Goal: Transaction & Acquisition: Purchase product/service

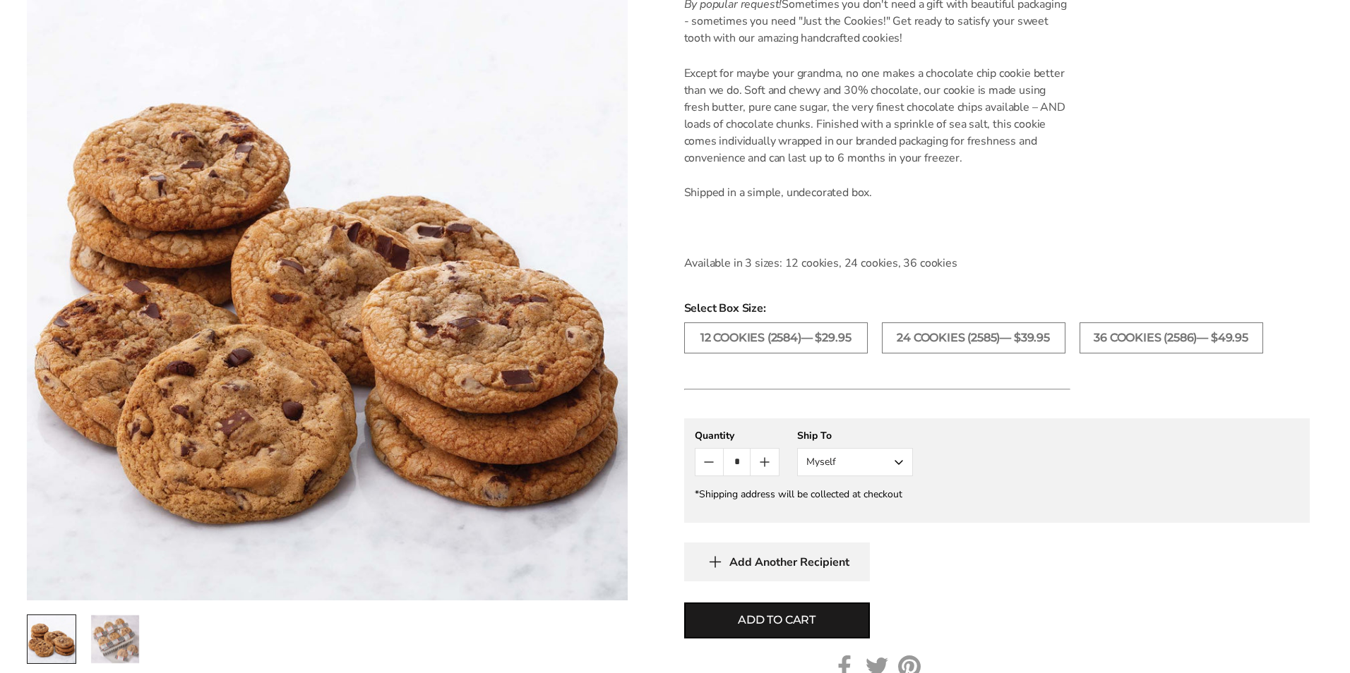
scroll to position [423, 0]
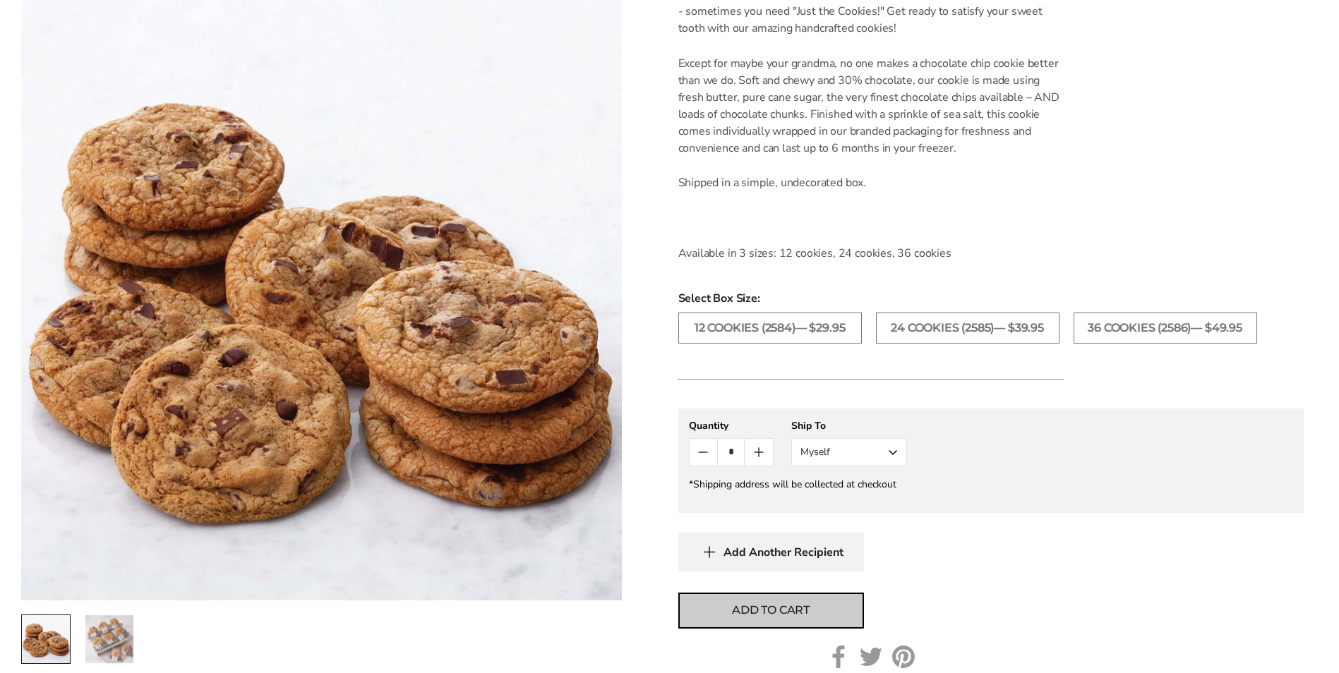
click at [781, 608] on span "Add to cart" at bounding box center [771, 610] width 78 height 17
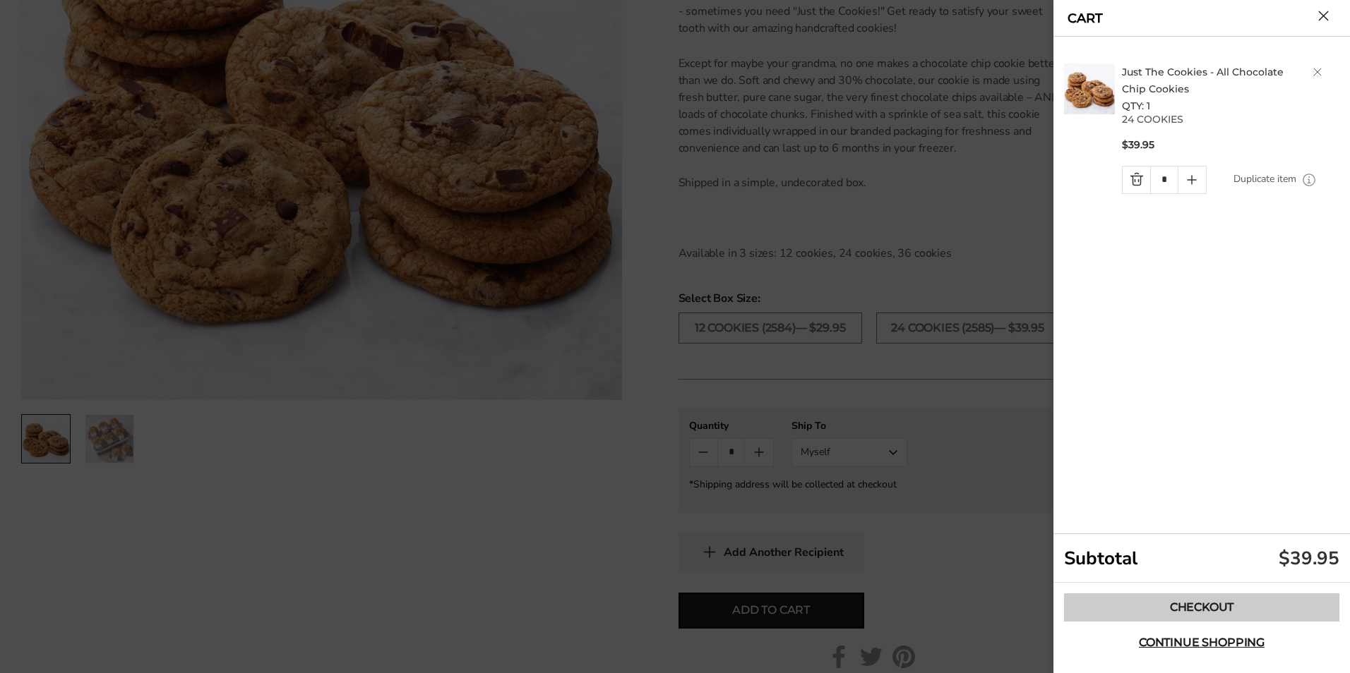
click at [1208, 602] on link "Checkout" at bounding box center [1201, 608] width 275 height 28
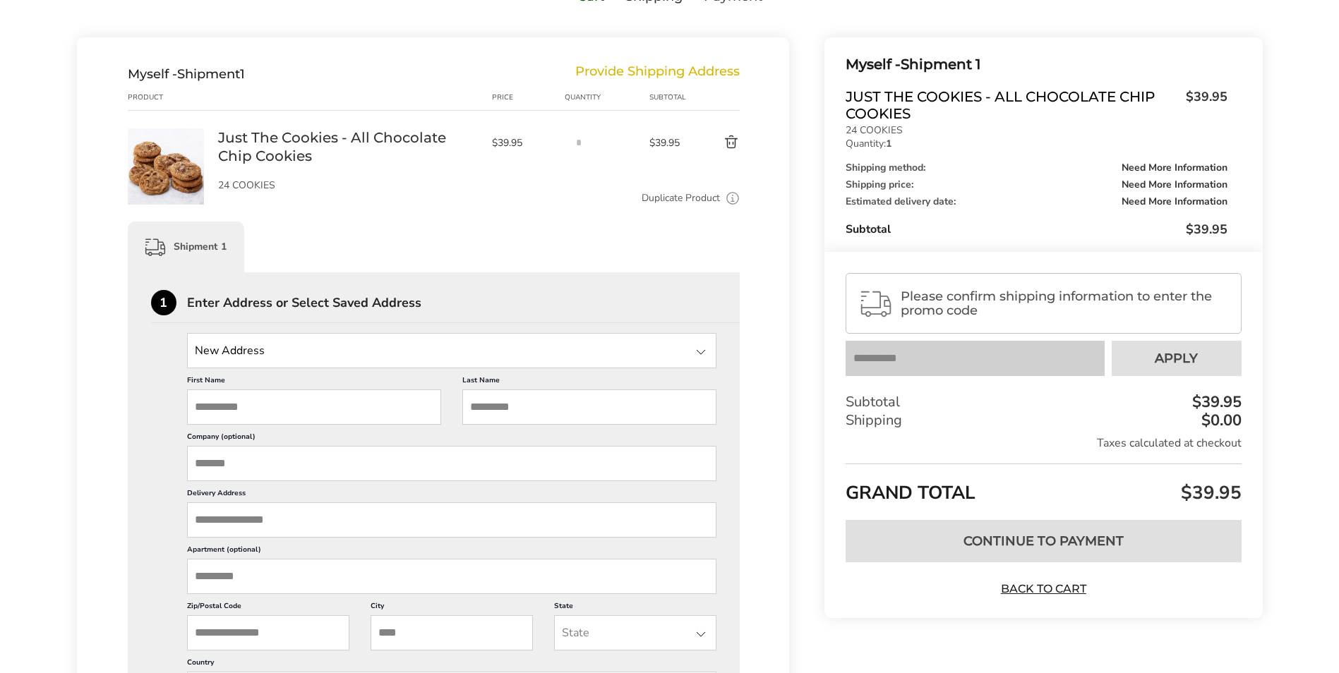
scroll to position [141, 0]
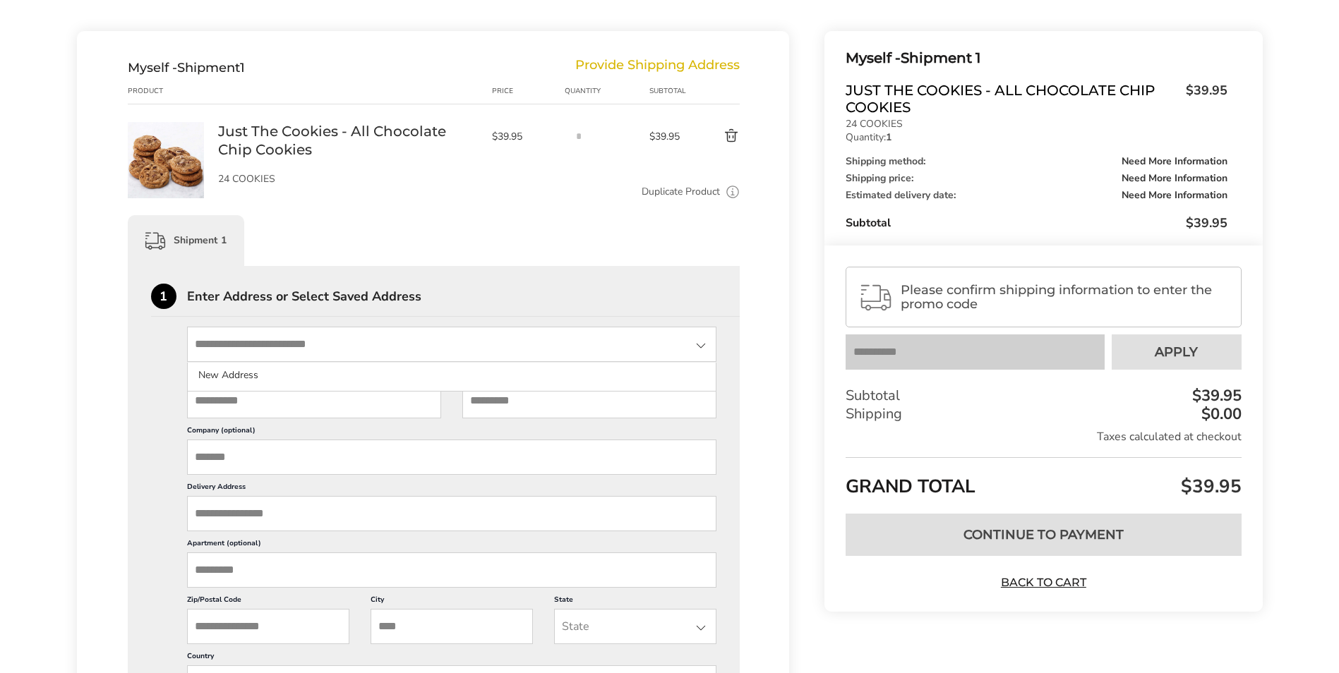
click at [304, 344] on input "State" at bounding box center [452, 344] width 530 height 35
type input "**********"
type input "******"
type input "*******"
type input "**********"
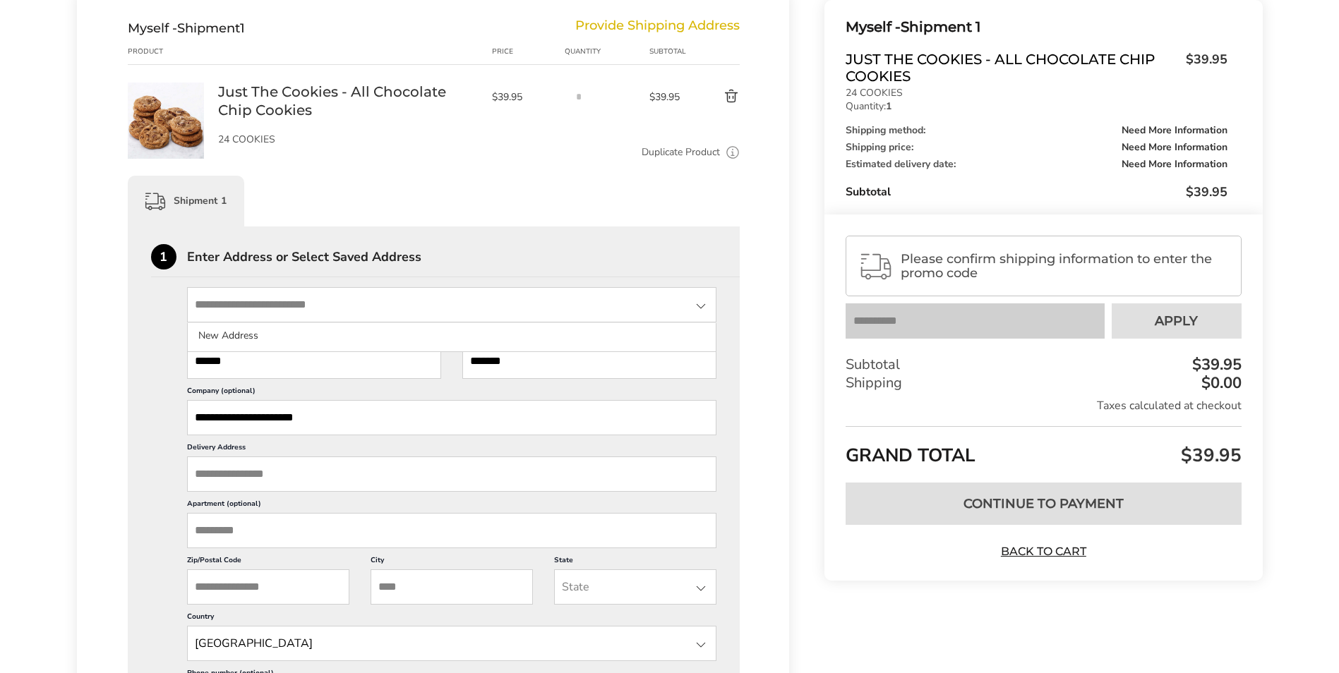
scroll to position [212, 0]
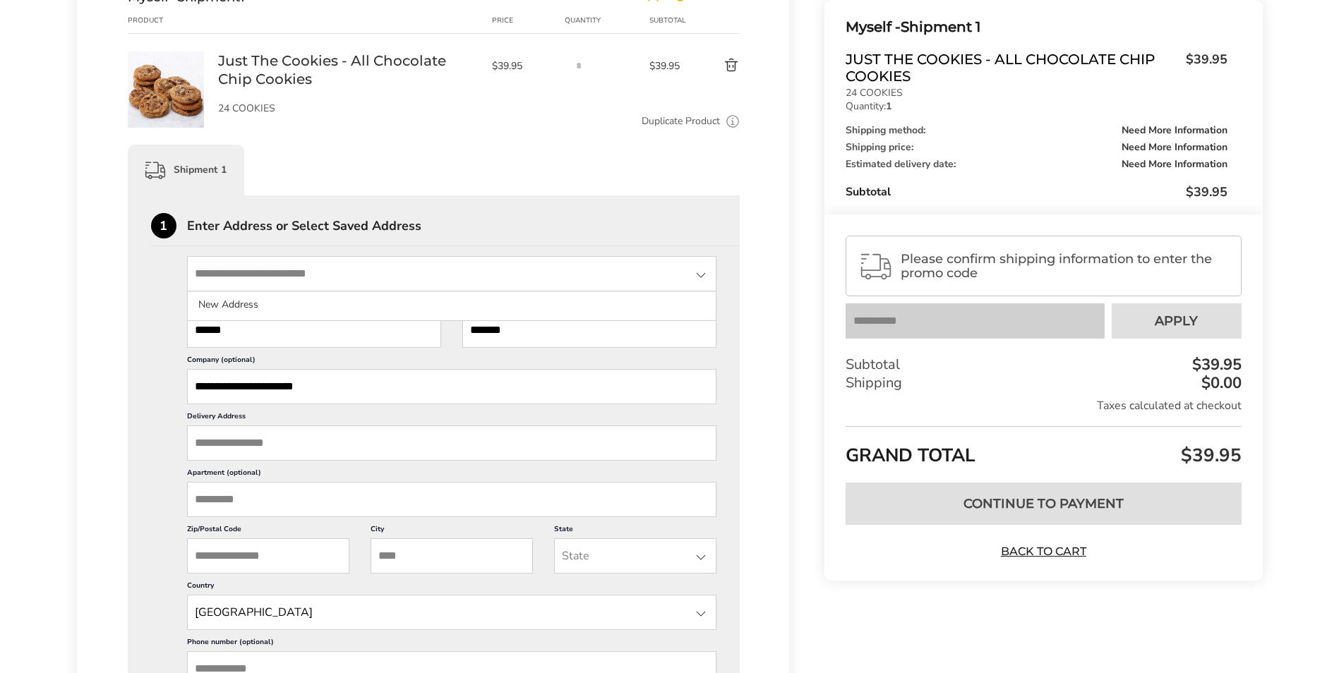
click at [342, 445] on input "Delivery Address" at bounding box center [452, 443] width 530 height 35
click at [350, 385] on input "**********" at bounding box center [452, 386] width 530 height 35
type input "*"
click at [273, 442] on input "Delivery Address" at bounding box center [452, 443] width 530 height 35
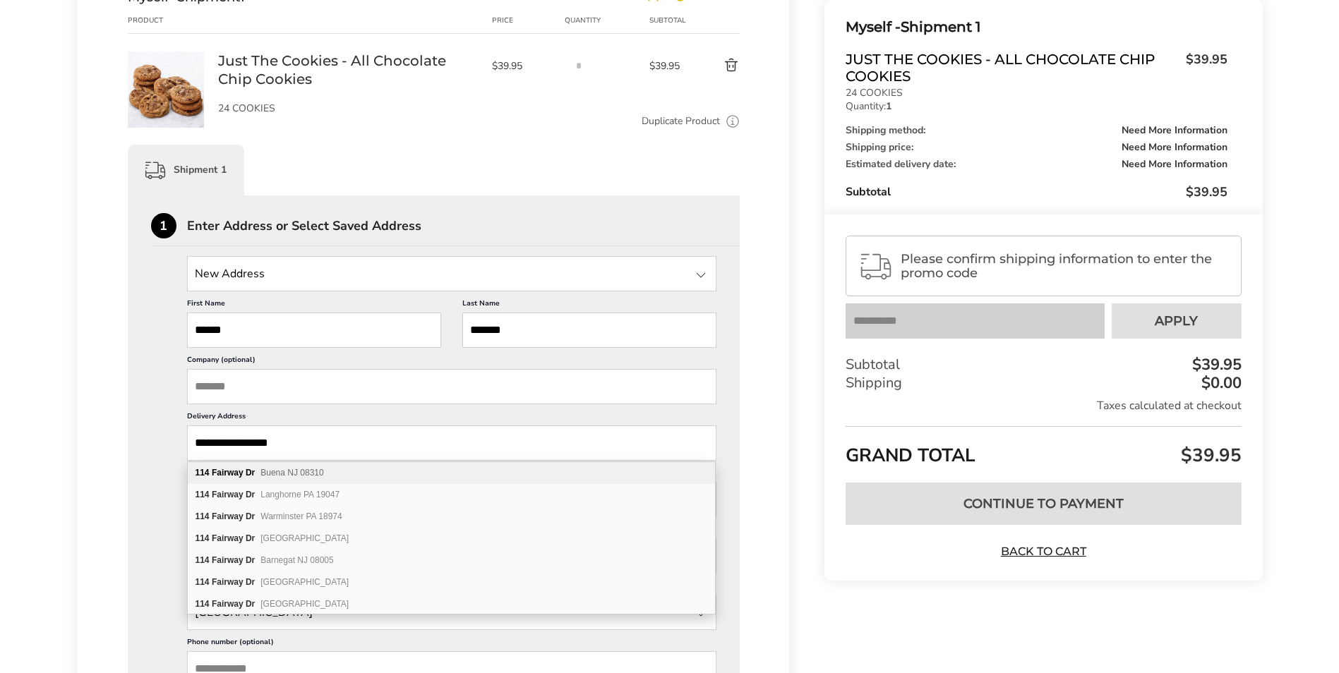
click at [292, 470] on span "Buena NJ 08310" at bounding box center [291, 473] width 63 height 10
type input "**********"
type input "*****"
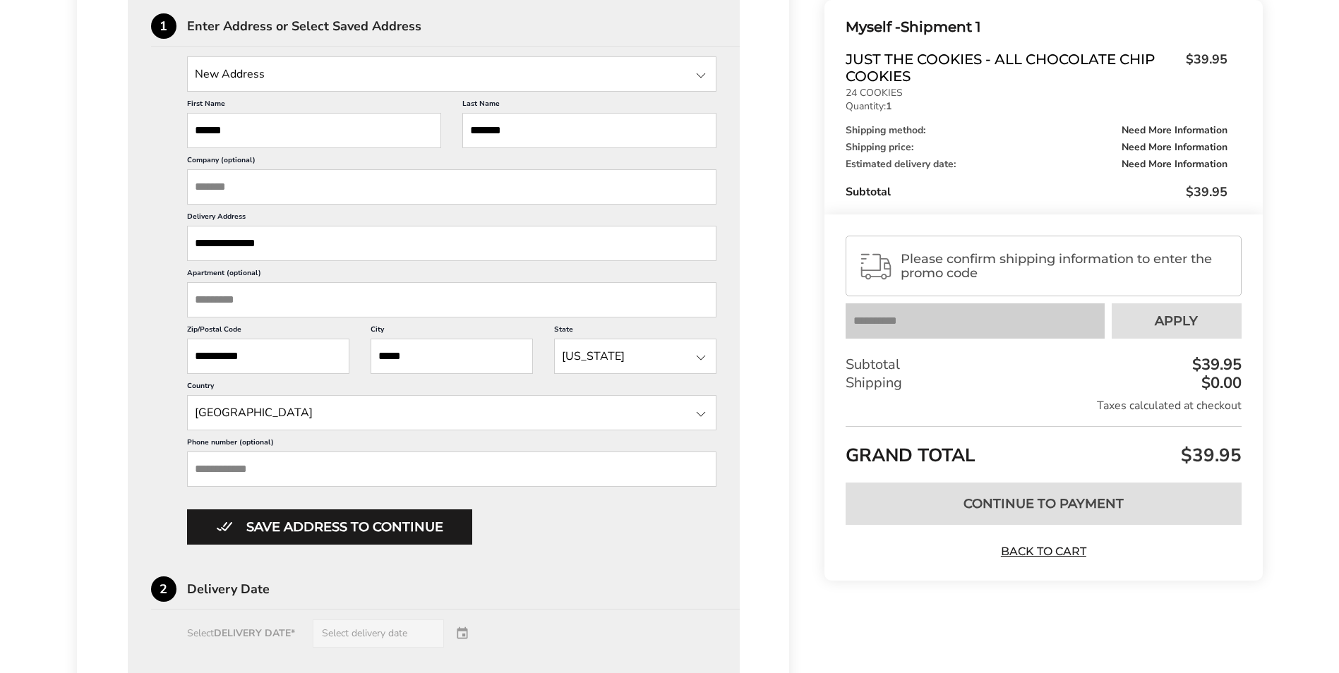
scroll to position [423, 0]
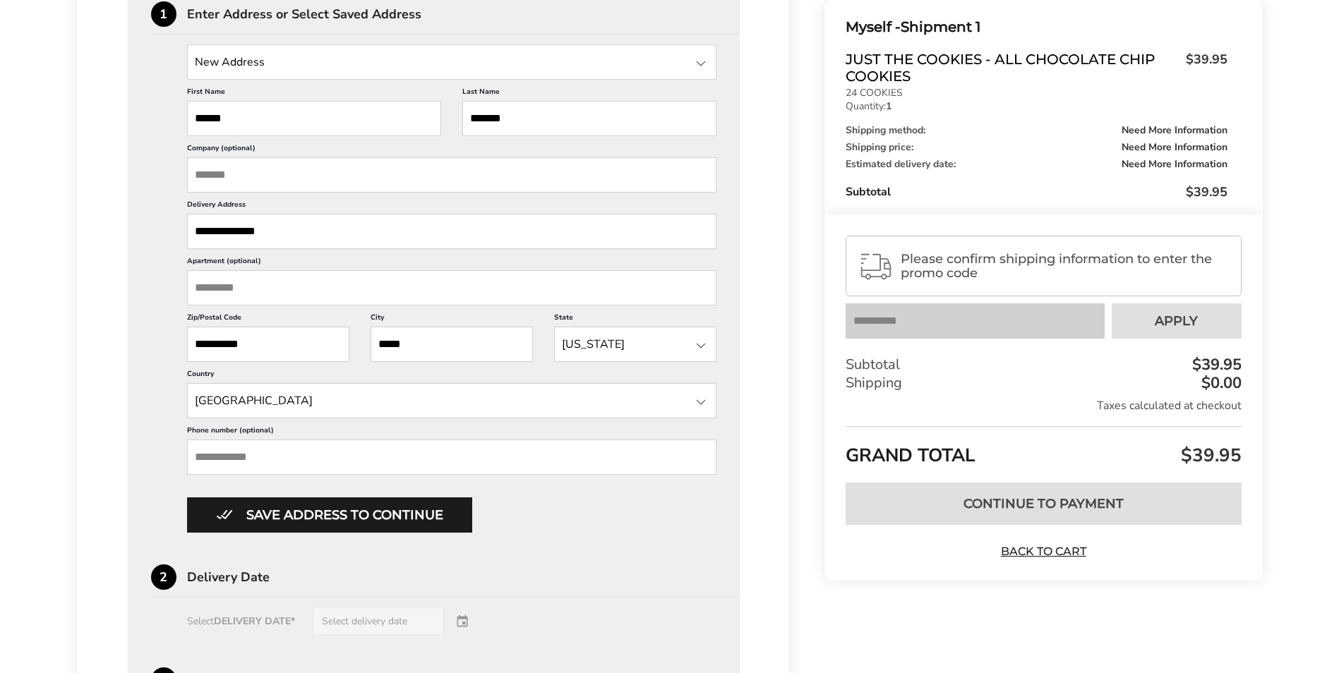
click at [335, 513] on button "Save address to continue" at bounding box center [329, 515] width 285 height 35
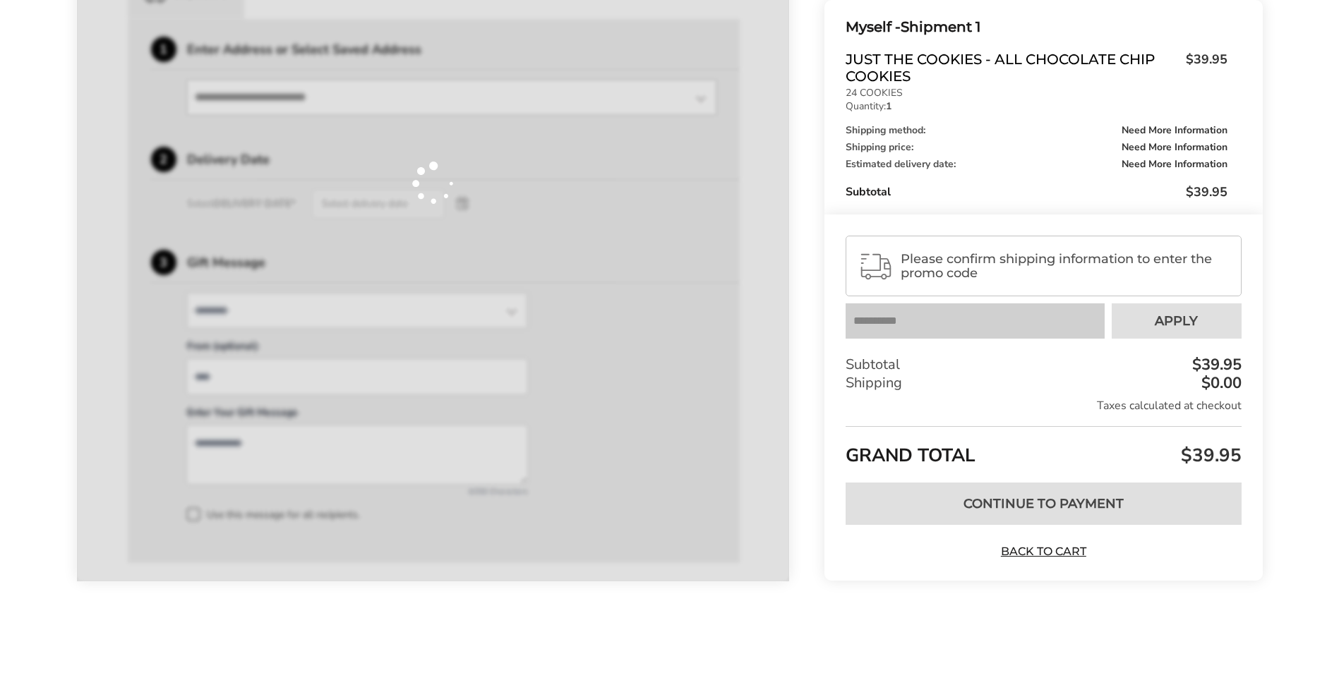
scroll to position [388, 0]
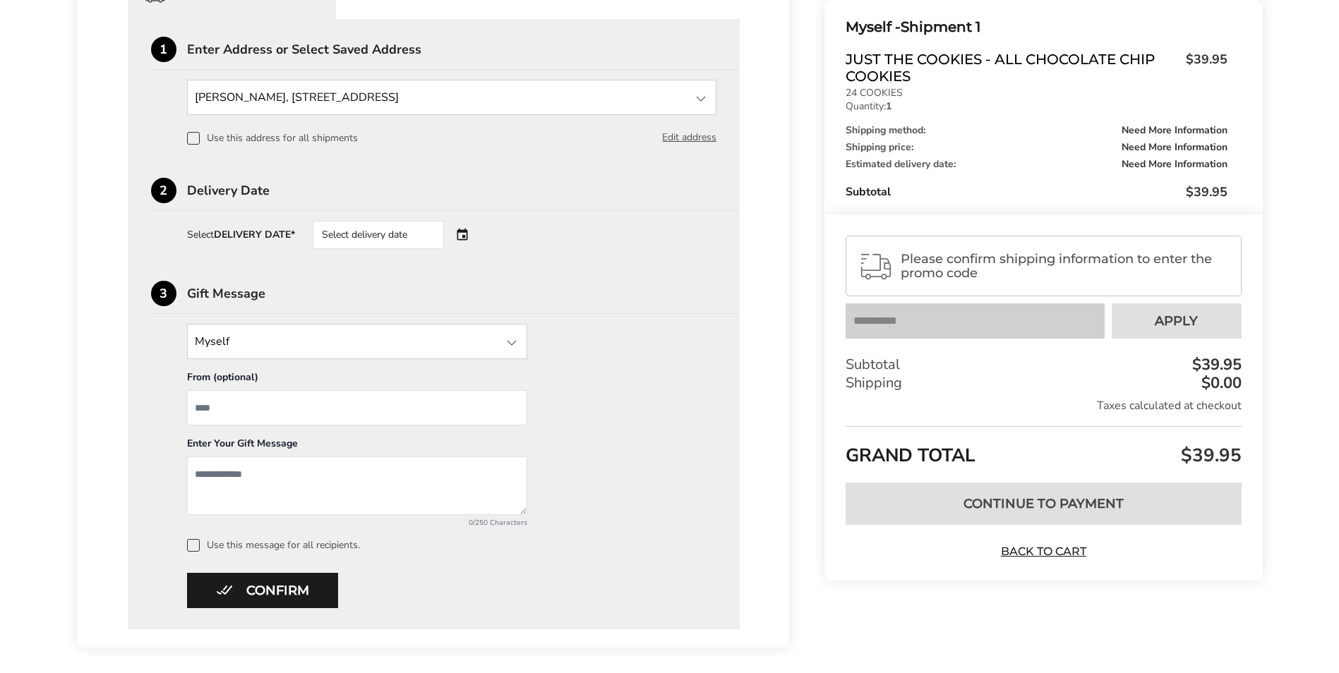
click at [194, 138] on span at bounding box center [193, 138] width 13 height 13
click at [461, 236] on div "Select delivery date" at bounding box center [398, 235] width 171 height 28
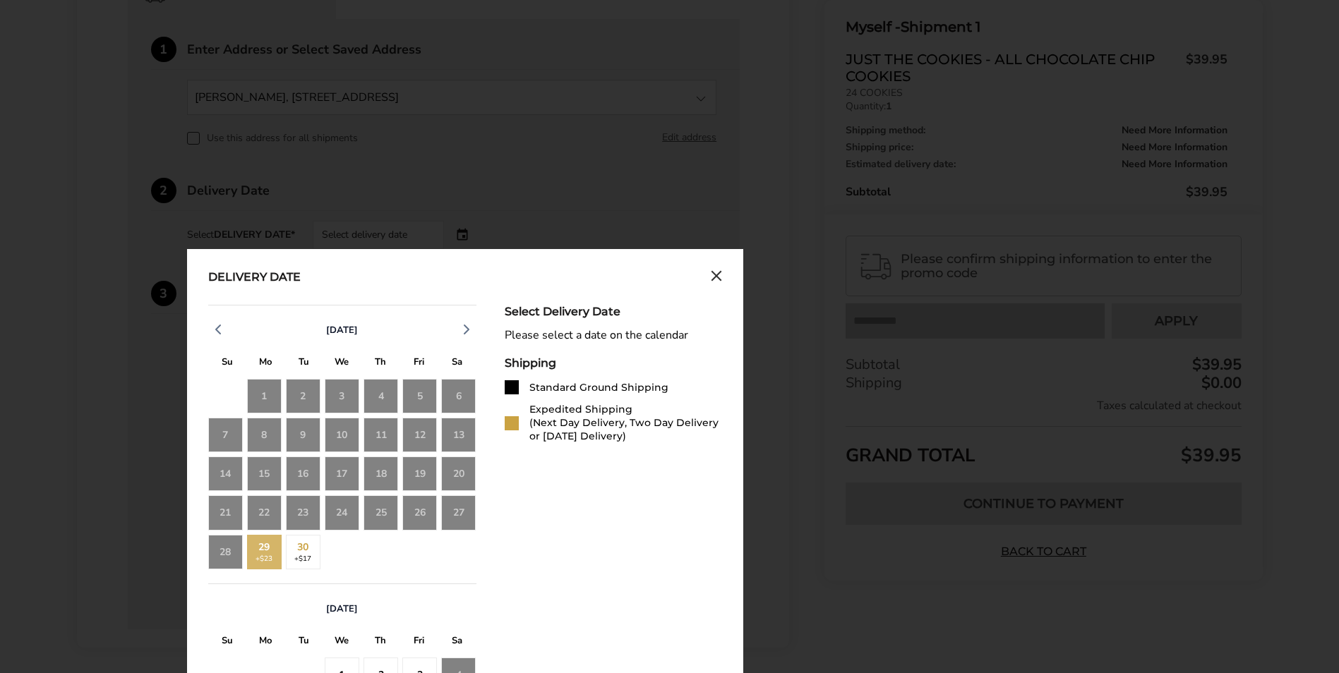
click at [265, 549] on div "29 +$23" at bounding box center [264, 552] width 35 height 35
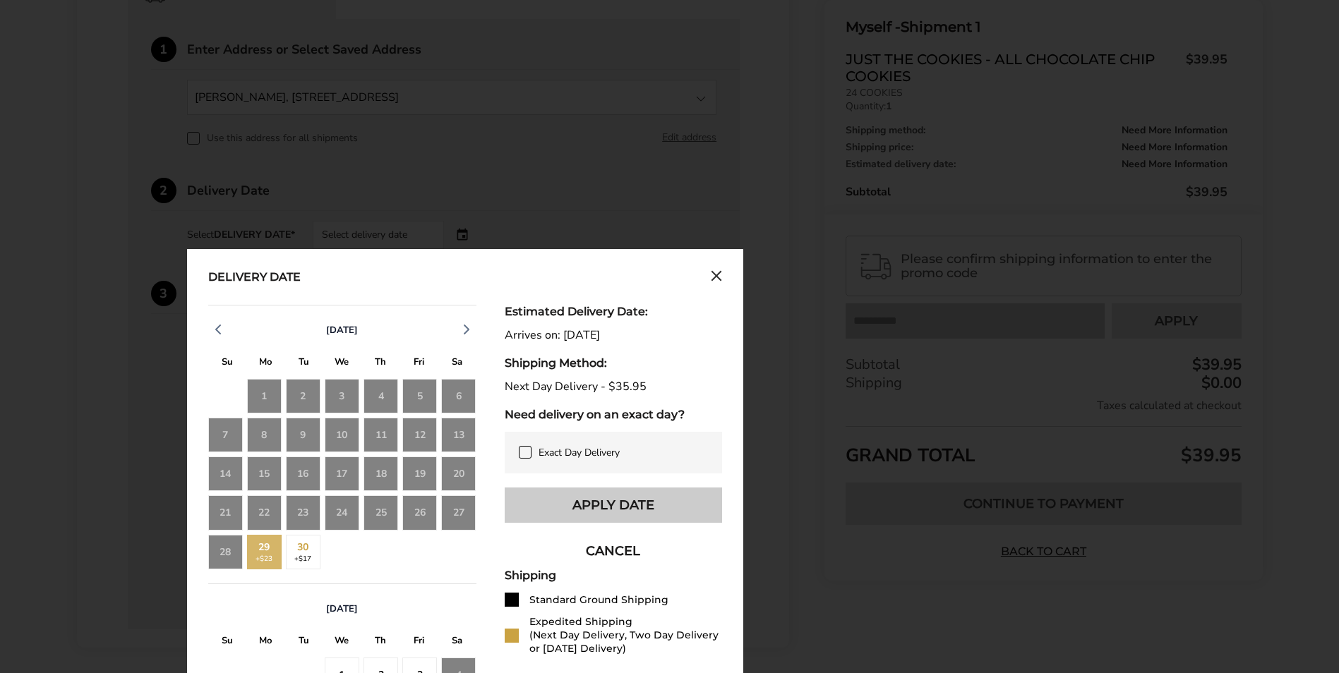
click at [632, 499] on button "Apply Date" at bounding box center [613, 505] width 217 height 35
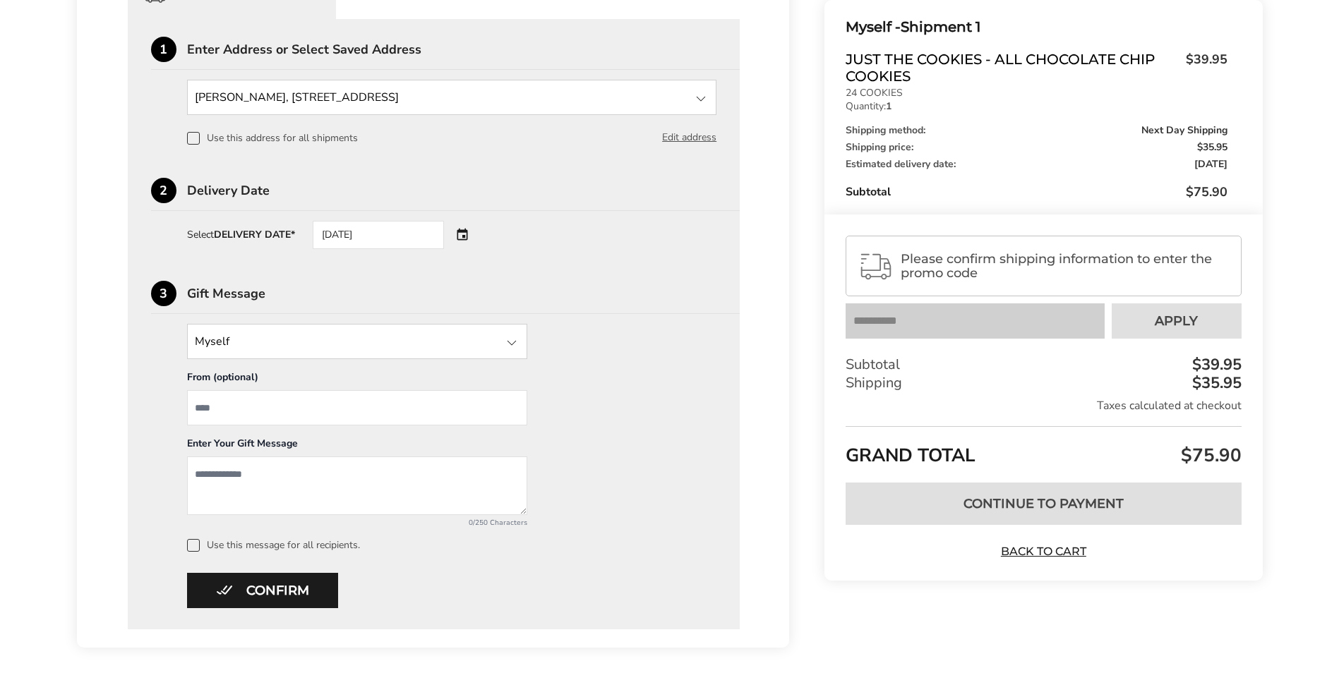
click at [462, 234] on div "09/29/2025" at bounding box center [398, 235] width 171 height 28
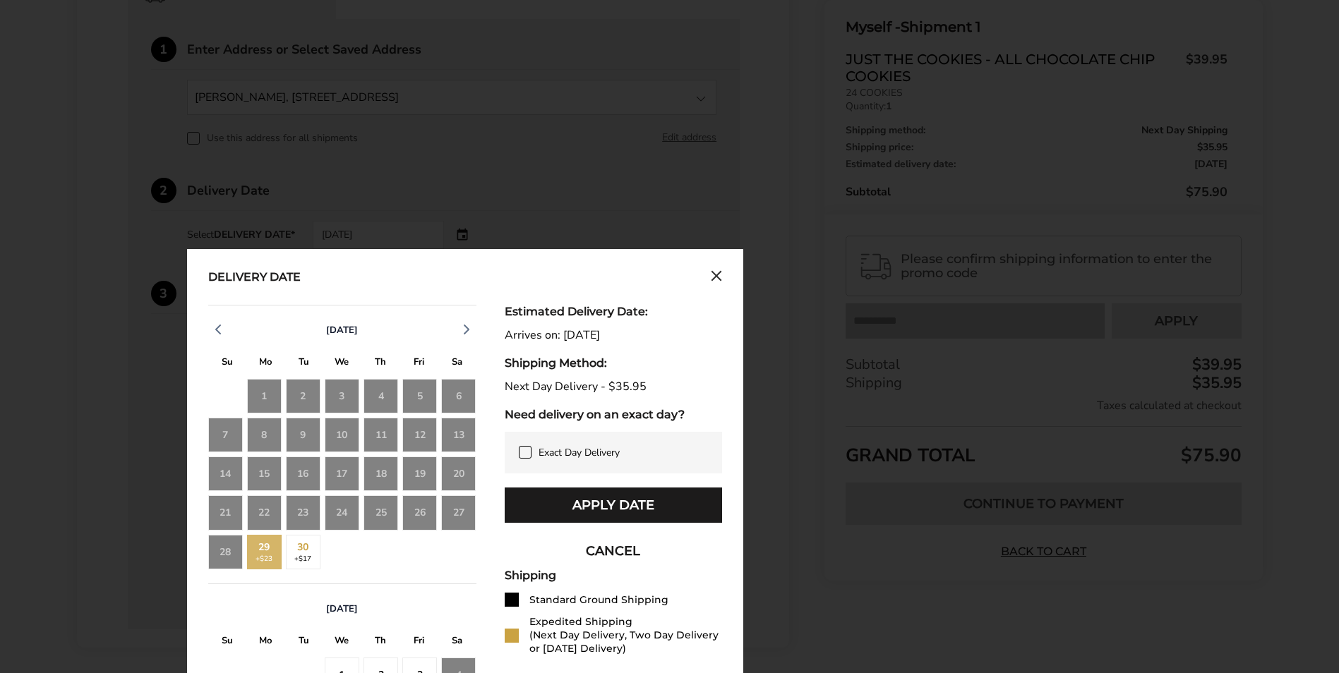
click at [620, 550] on button "CANCEL" at bounding box center [613, 551] width 217 height 35
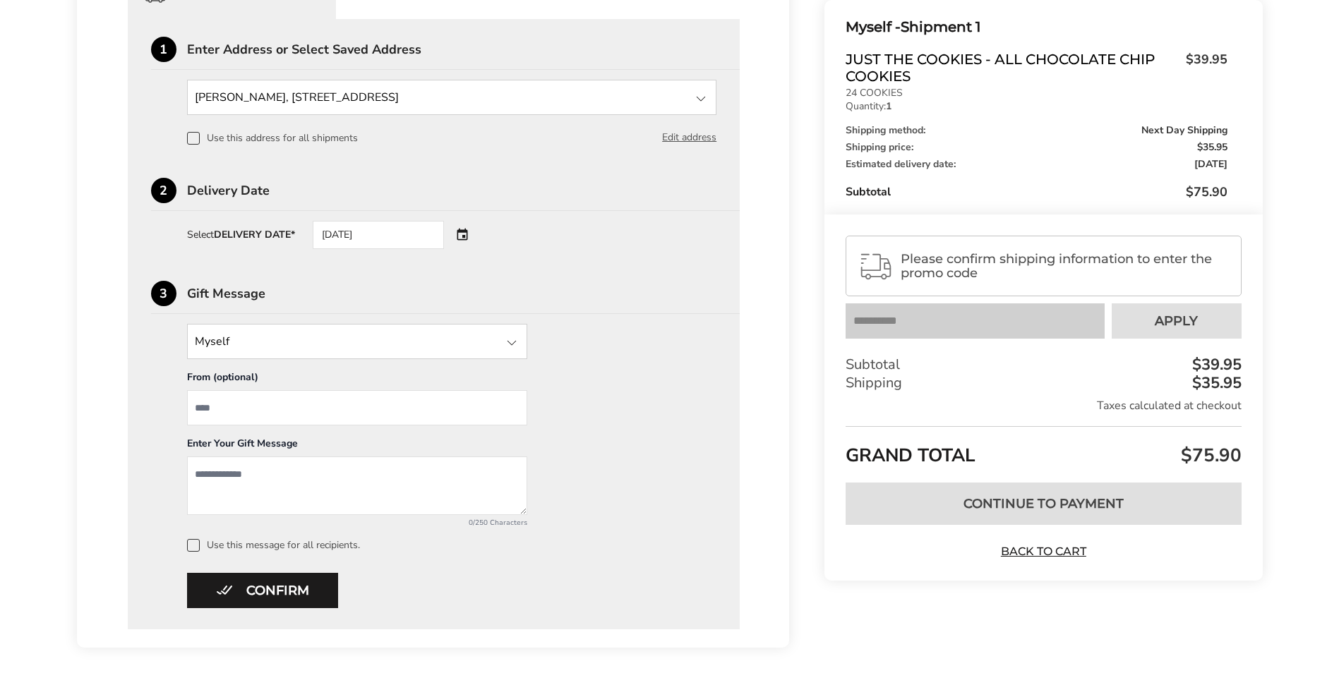
click at [467, 232] on div "09/29/2025" at bounding box center [398, 235] width 171 height 28
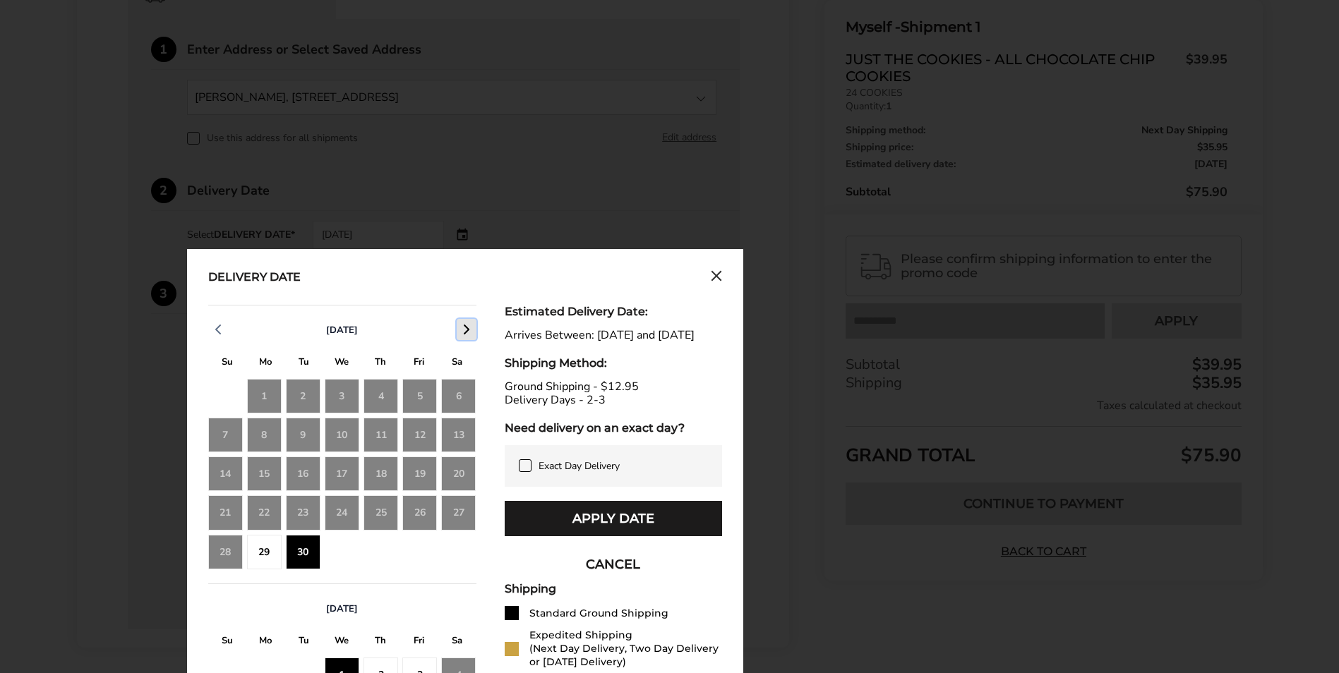
click at [467, 325] on icon "button" at bounding box center [466, 329] width 17 height 17
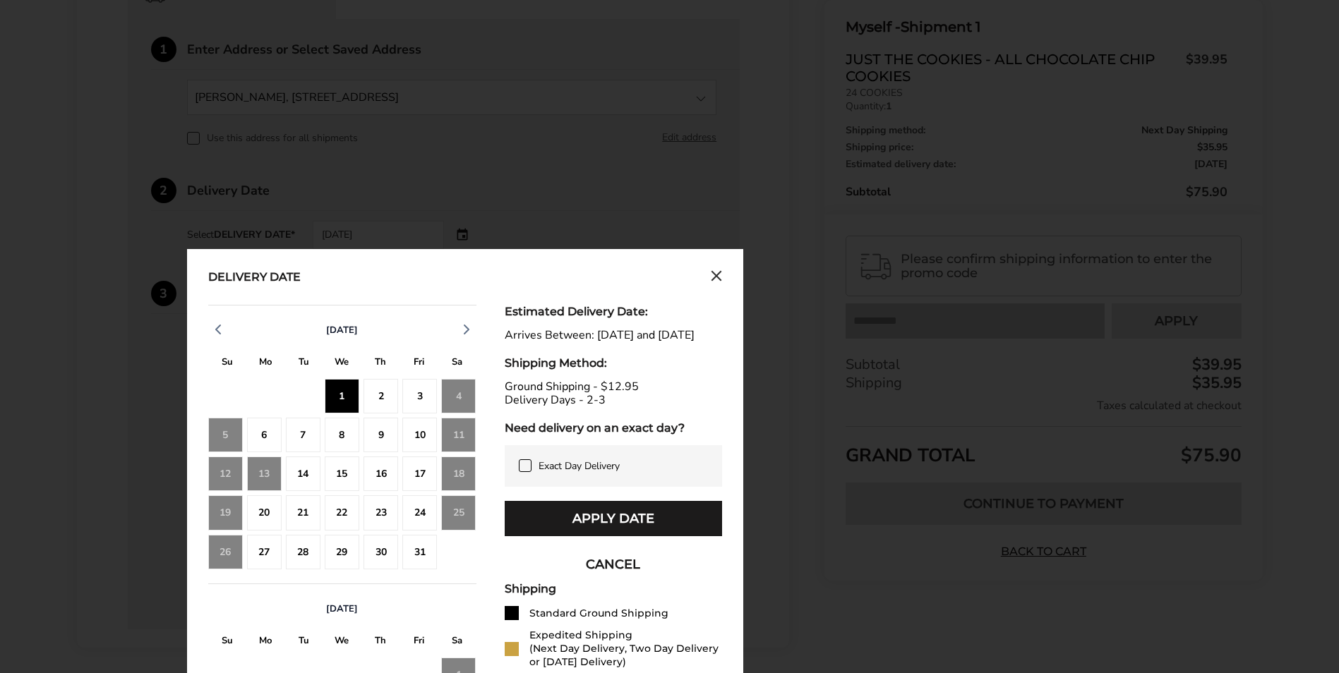
click at [562, 407] on div "Ground Shipping - $12.95 Delivery Days - 2-3" at bounding box center [613, 393] width 217 height 27
click at [606, 385] on div "Estimated Delivery Date: Arrives Between: Sep 30, 2025 and Oct 1, 2025 Shipping…" at bounding box center [613, 603] width 217 height 596
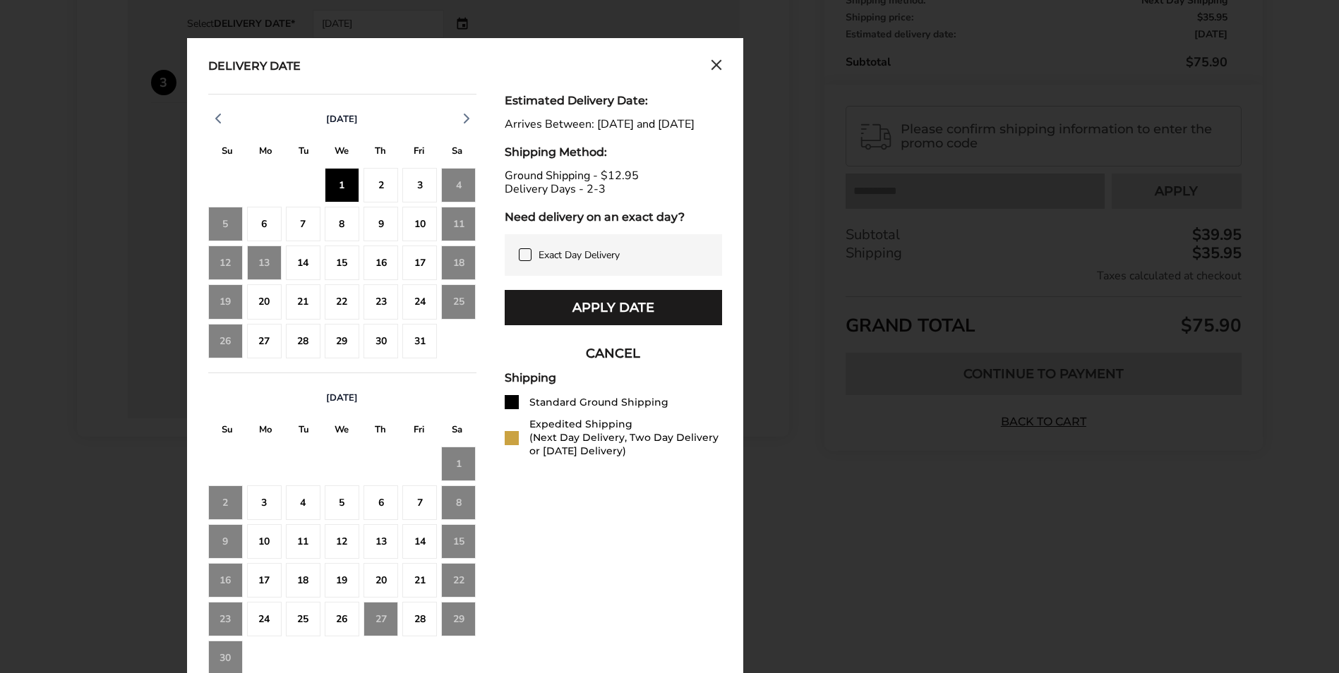
scroll to position [600, 0]
click at [596, 365] on button "CANCEL" at bounding box center [613, 352] width 217 height 35
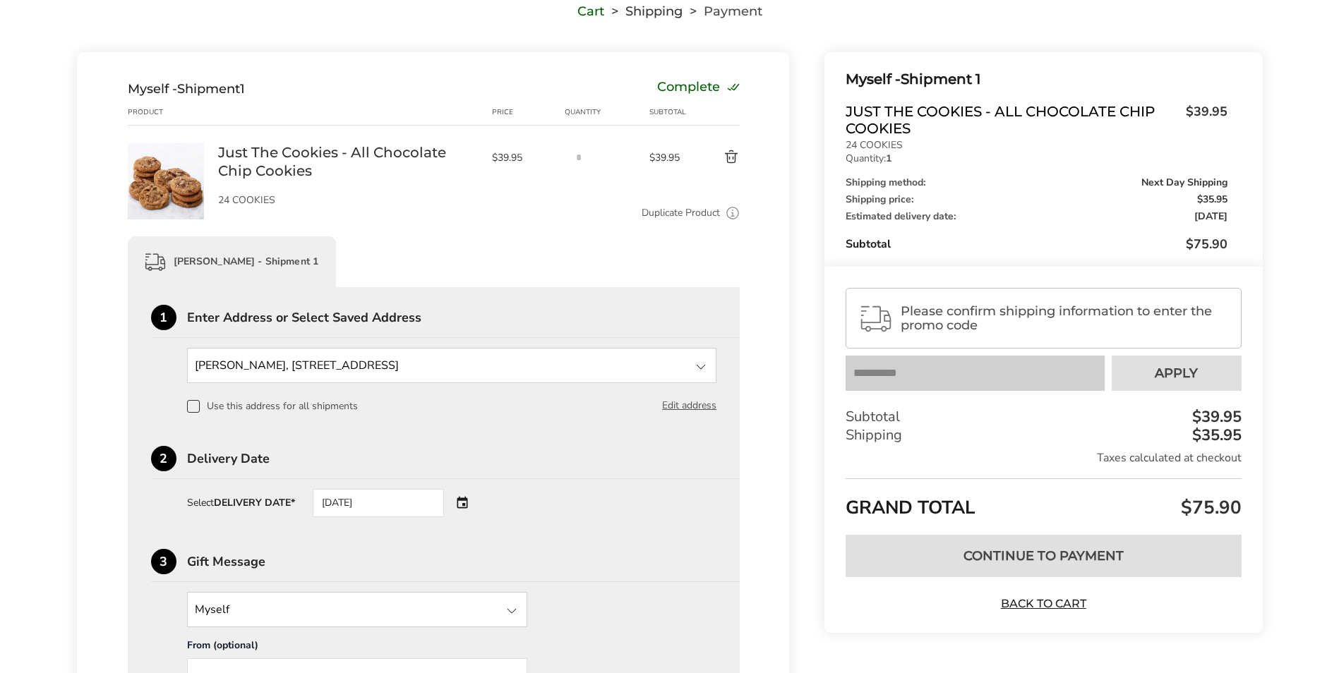
scroll to position [102, 0]
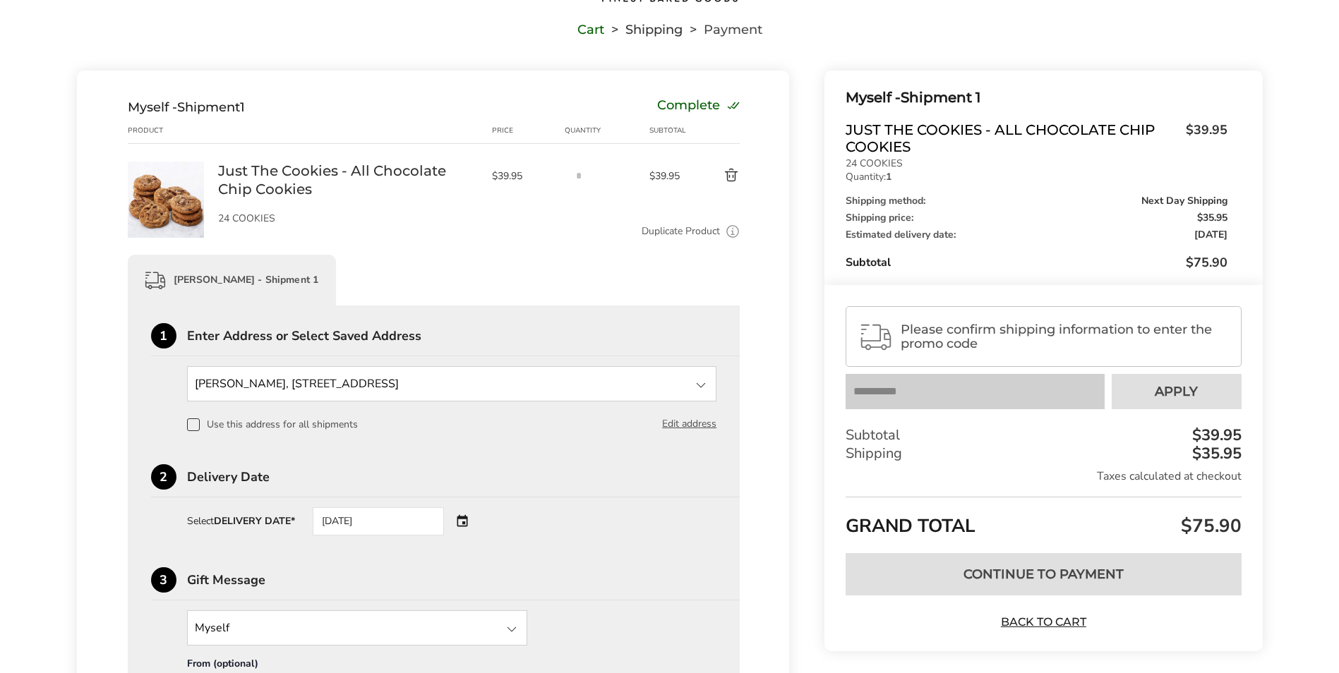
click at [457, 521] on div "09/29/2025" at bounding box center [398, 521] width 171 height 28
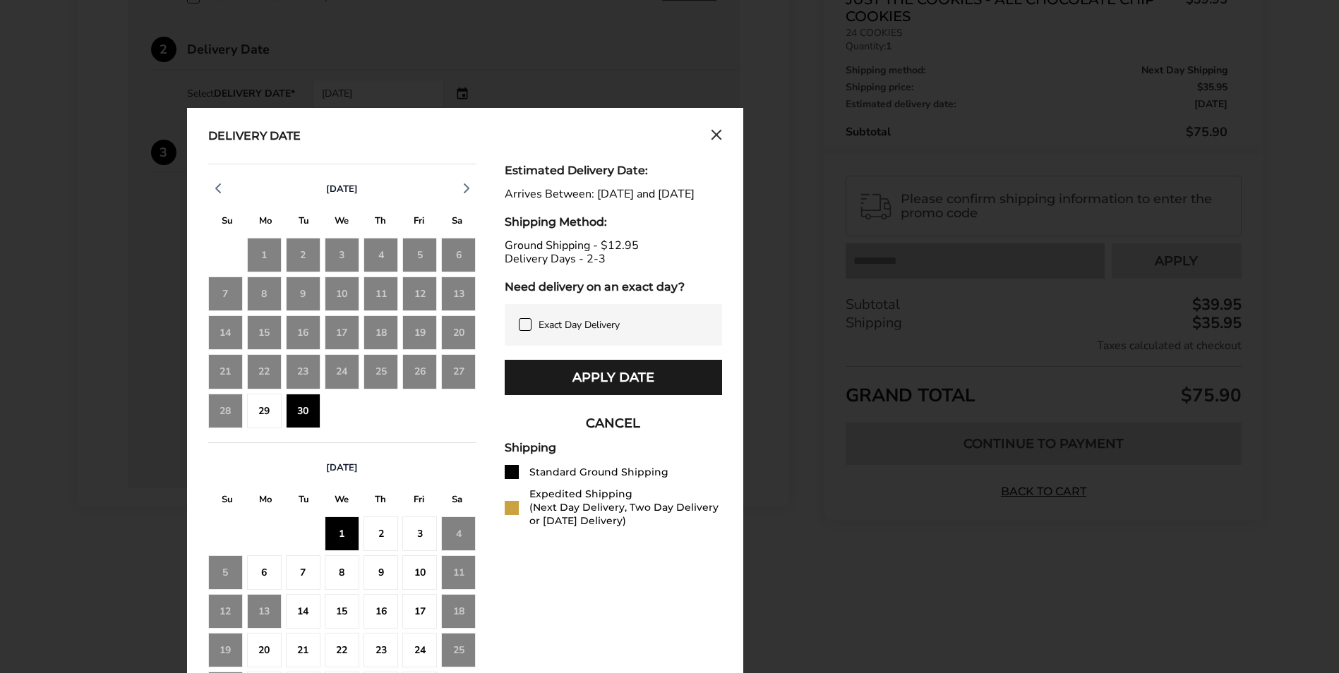
scroll to position [596, 0]
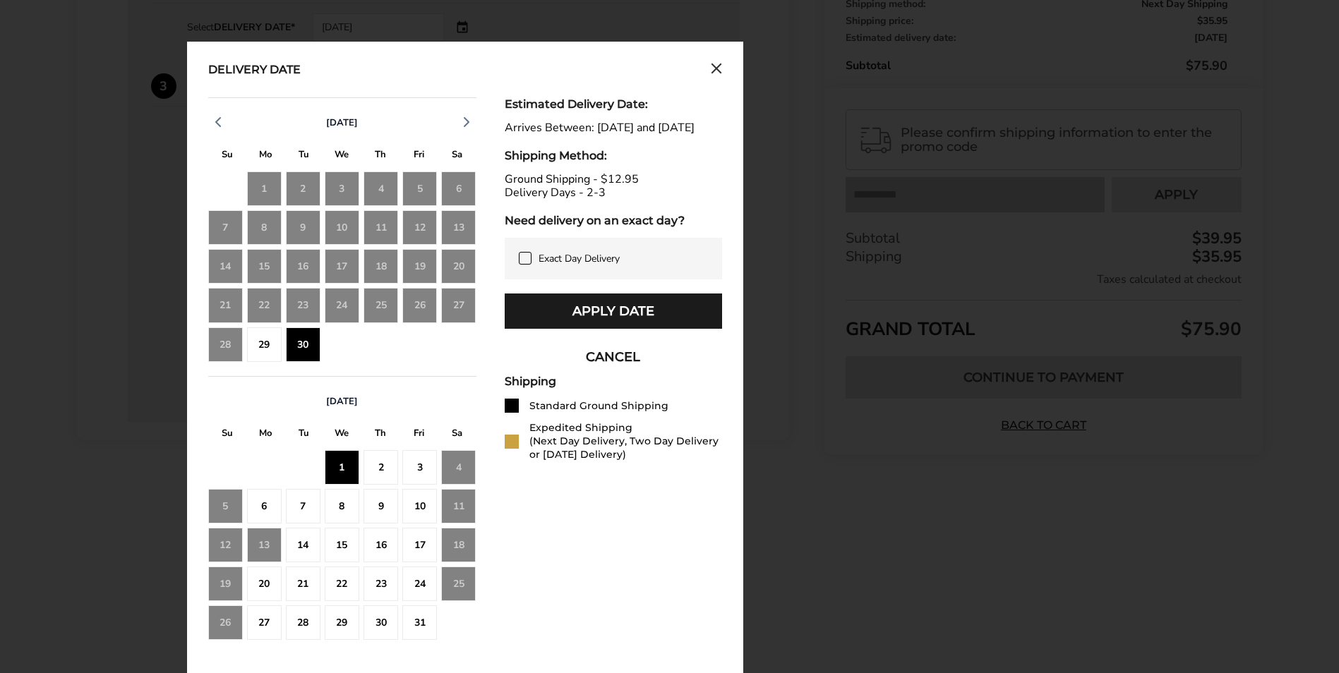
click at [382, 499] on div "9" at bounding box center [380, 506] width 35 height 35
click at [558, 200] on div "Ground Shipping - $12.95 Delivery Days - 2-3" at bounding box center [613, 186] width 217 height 27
click at [536, 413] on div "Standard Ground Shipping" at bounding box center [598, 405] width 139 height 13
click at [347, 546] on div "15" at bounding box center [342, 545] width 35 height 35
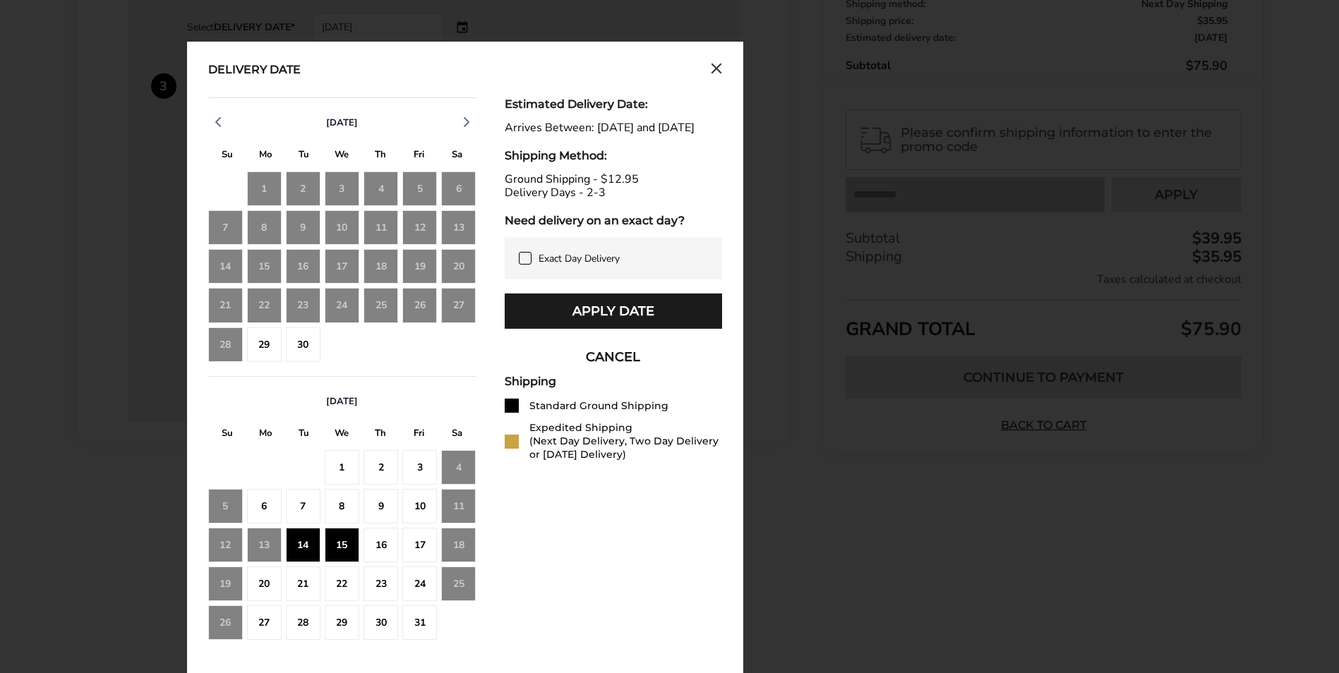
click at [347, 507] on div "8" at bounding box center [342, 506] width 35 height 35
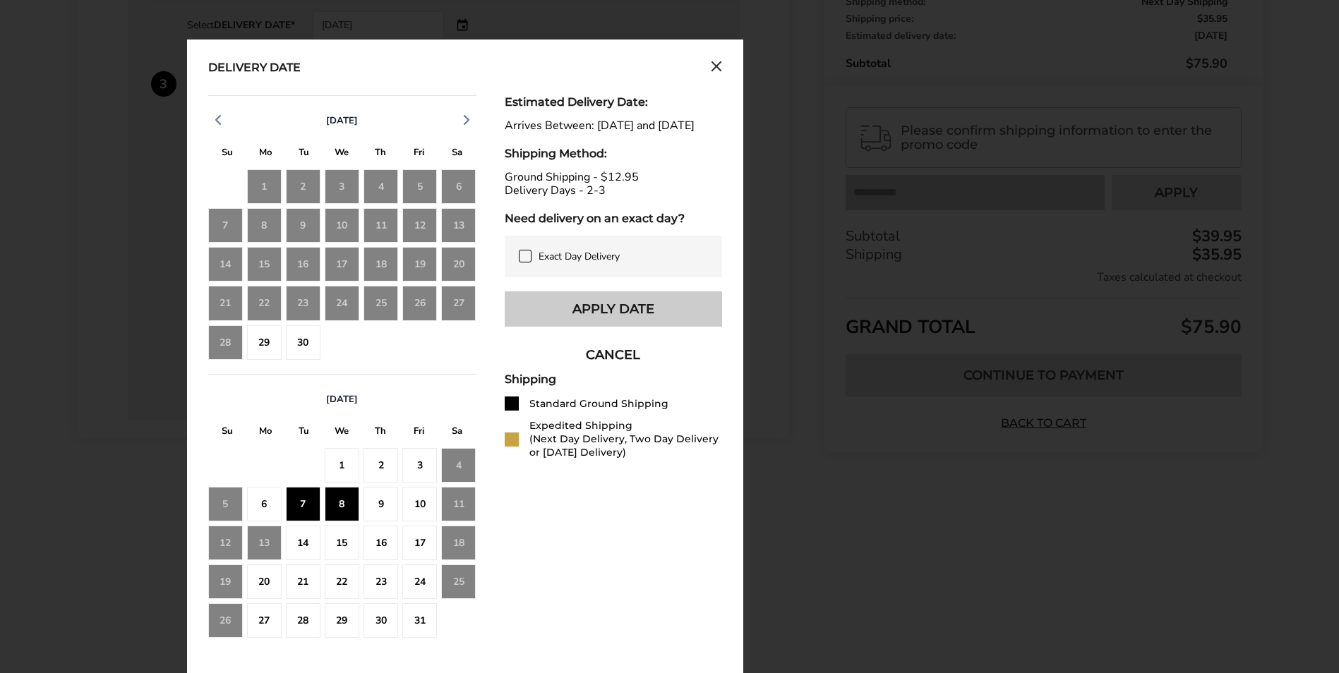
click at [623, 311] on button "Apply Date" at bounding box center [613, 309] width 217 height 35
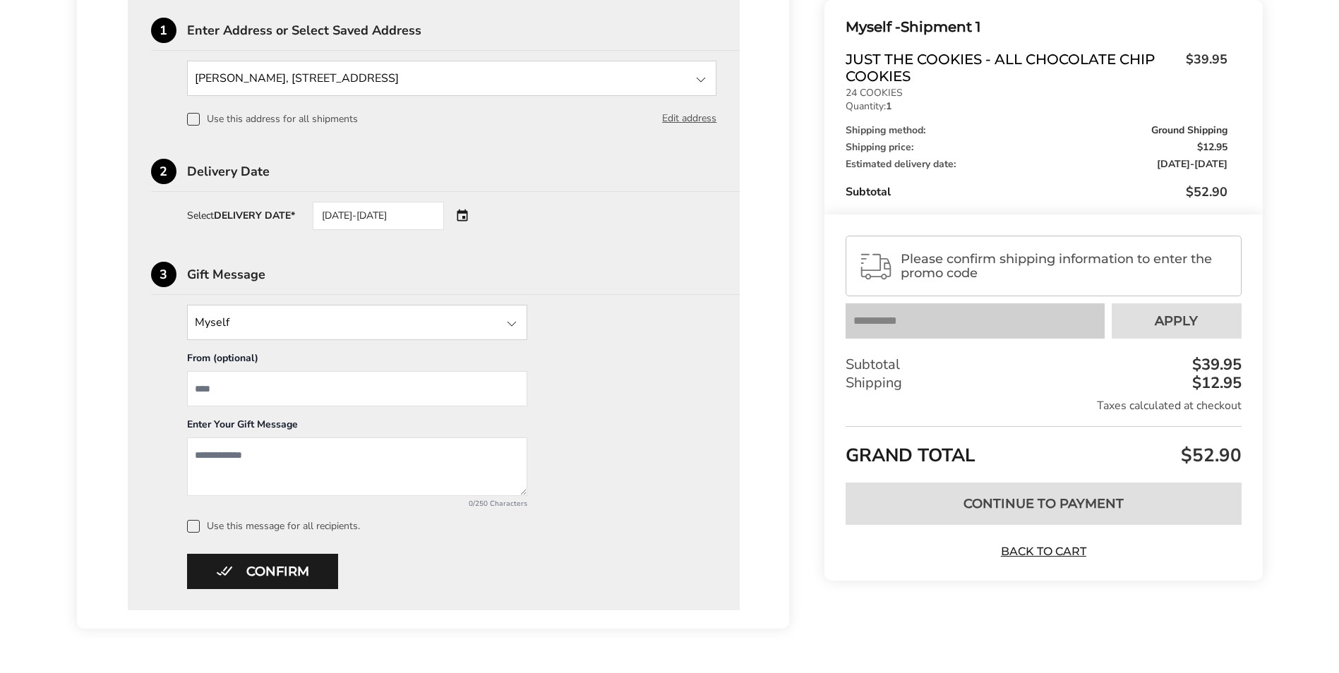
scroll to position [455, 0]
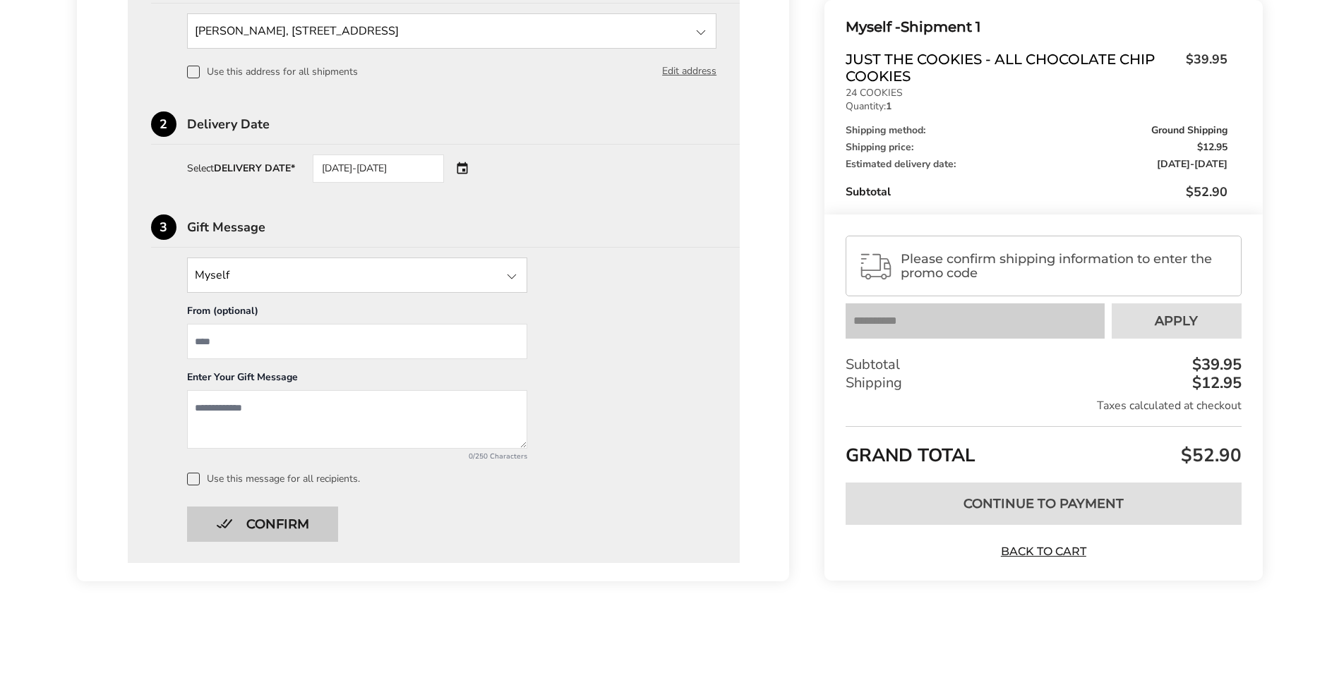
click at [295, 524] on button "Confirm" at bounding box center [262, 524] width 151 height 35
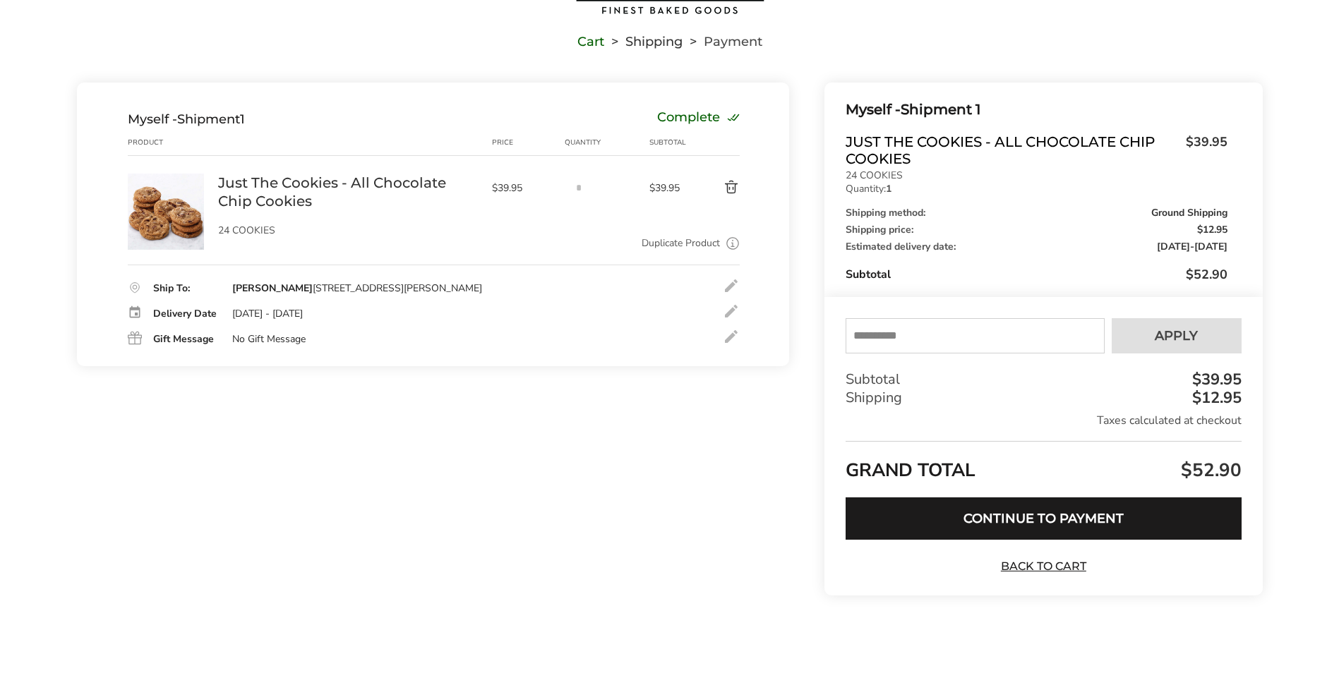
scroll to position [90, 0]
click at [1090, 513] on button "Continue to Payment" at bounding box center [1043, 519] width 395 height 42
